Goal: Information Seeking & Learning: Learn about a topic

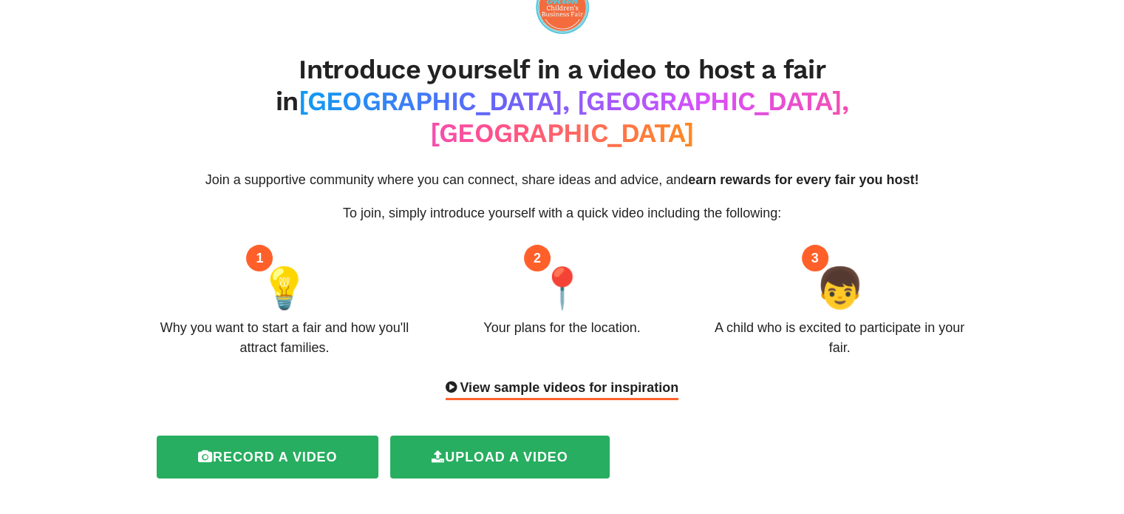
scroll to position [25, 0]
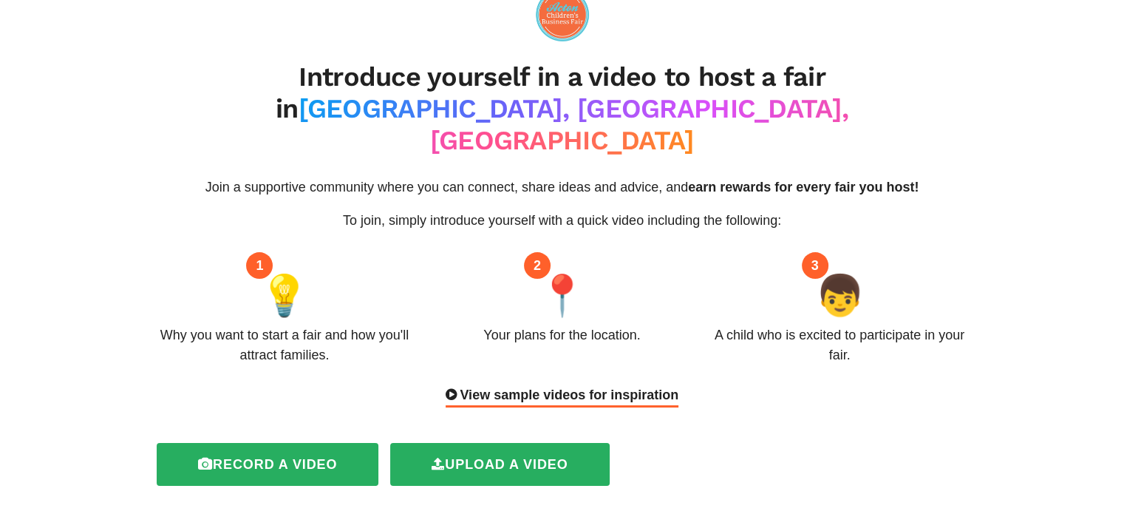
click at [536, 385] on div "View sample videos for inspiration" at bounding box center [562, 396] width 233 height 22
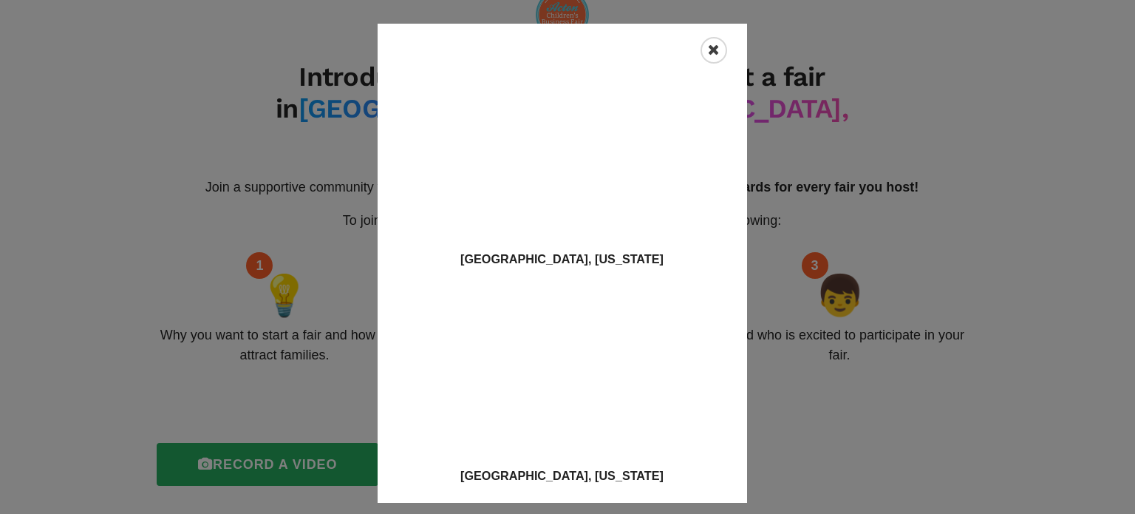
click at [709, 50] on icon "Close" at bounding box center [714, 50] width 12 height 15
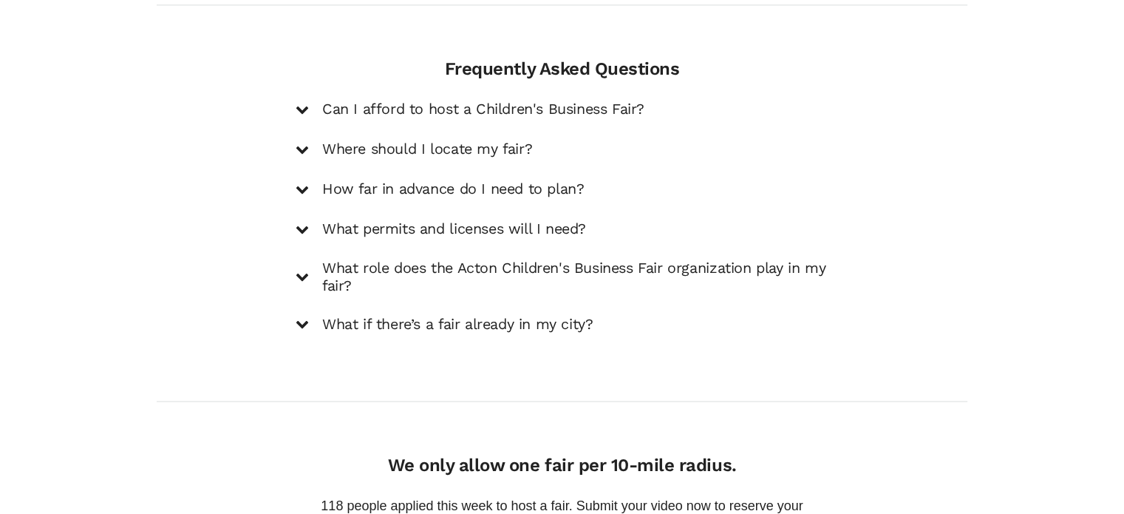
scroll to position [2302, 0]
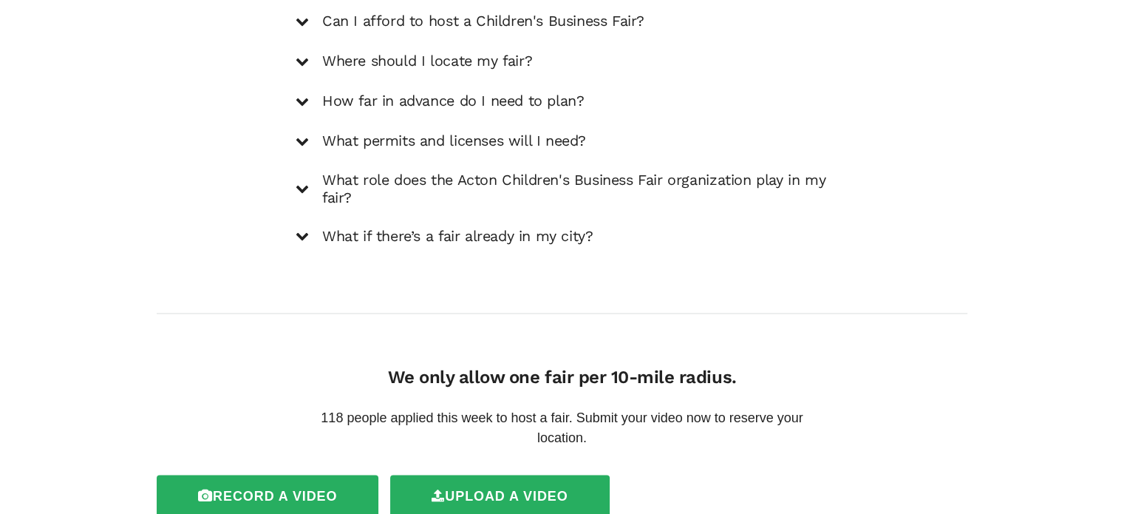
click at [302, 95] on icon at bounding box center [302, 101] width 13 height 13
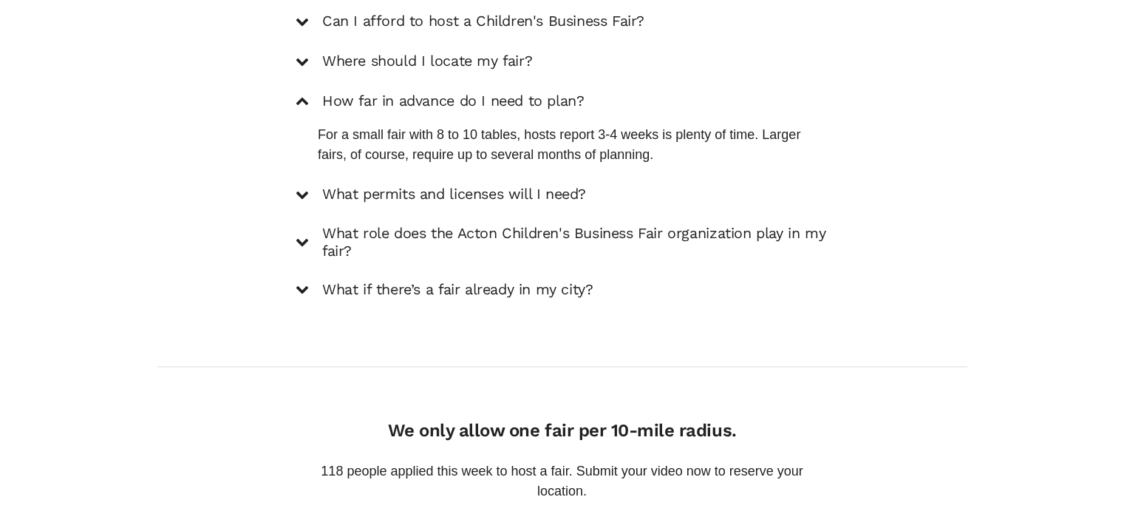
click at [296, 188] on icon at bounding box center [302, 194] width 13 height 13
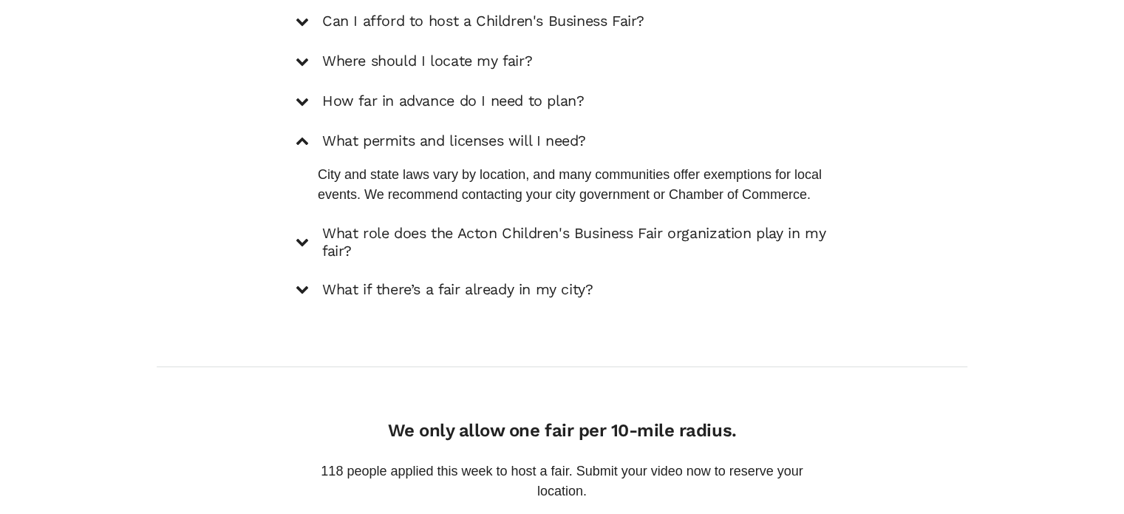
click at [307, 235] on icon at bounding box center [302, 241] width 13 height 13
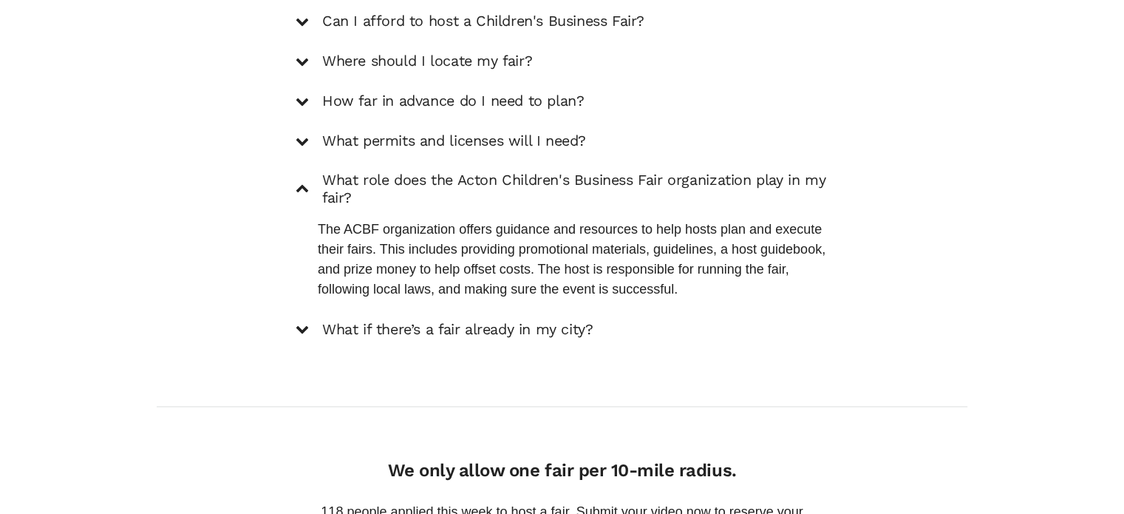
click at [304, 322] on icon at bounding box center [302, 328] width 13 height 13
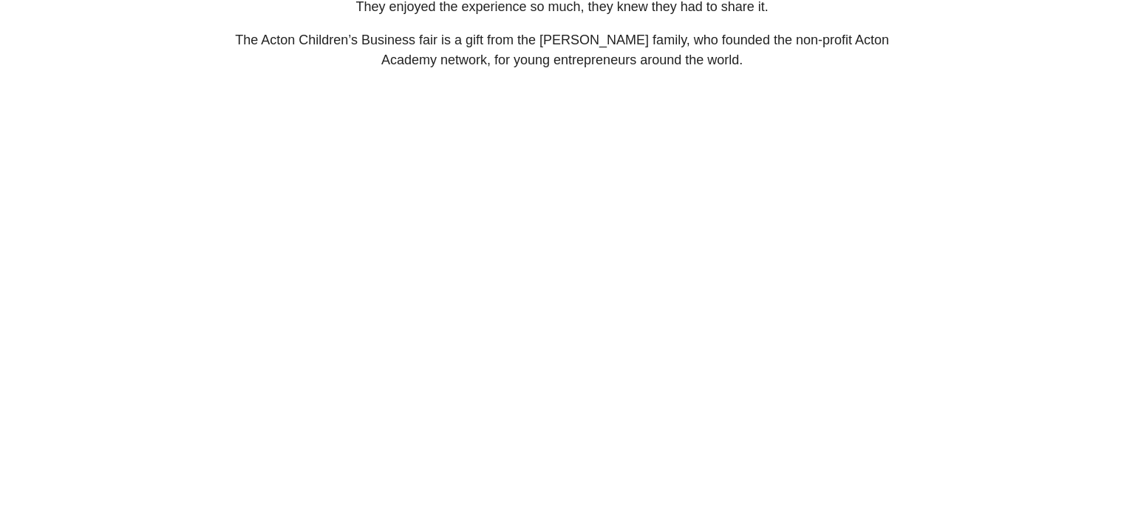
scroll to position [1248, 0]
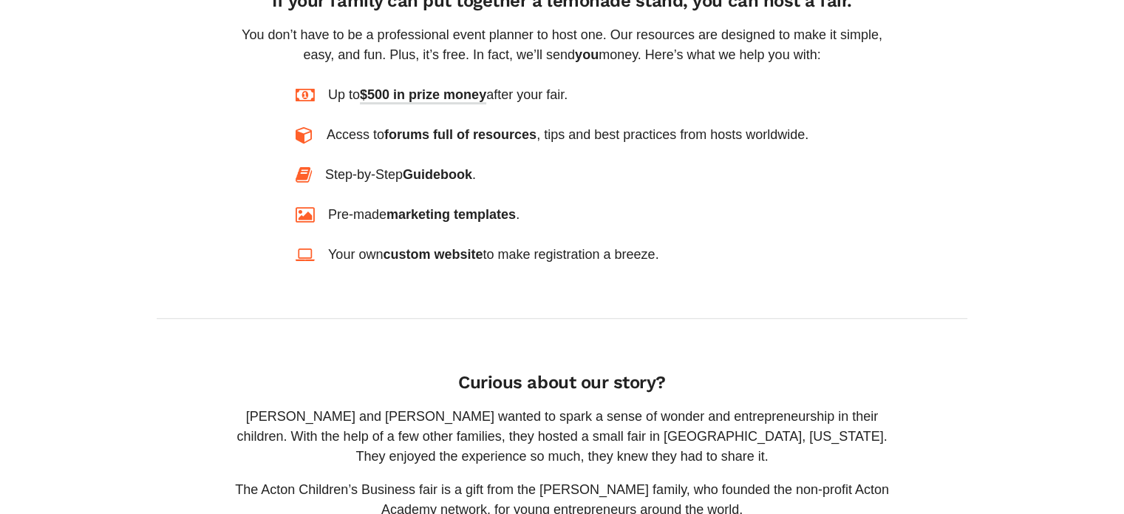
click at [490, 207] on span "marketing templates" at bounding box center [450, 214] width 129 height 15
click at [313, 206] on icon at bounding box center [305, 215] width 19 height 18
click at [305, 239] on div "Introduce yourself in a video to host a fair in [GEOGRAPHIC_DATA], [GEOGRAPHIC_…" at bounding box center [562, 218] width 833 height 2906
click at [307, 126] on div "Up to $500 in prize money after your fair. Access to forums full of resources ,…" at bounding box center [562, 175] width 533 height 180
click at [306, 125] on div "Access to forums full of resources , tips and best practices from hosts worldwi…" at bounding box center [562, 135] width 533 height 20
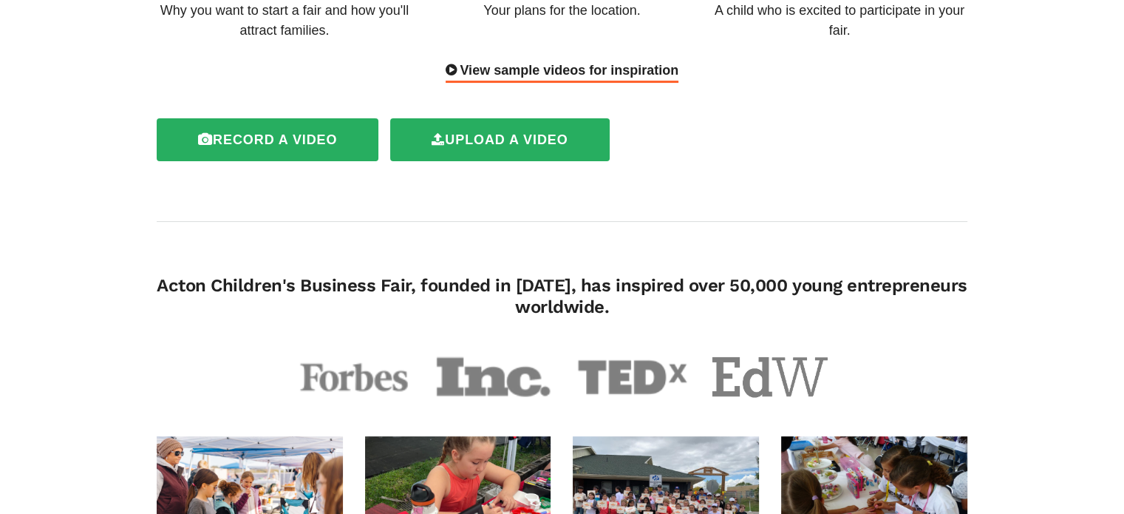
scroll to position [0, 0]
